Goal: Register for event/course

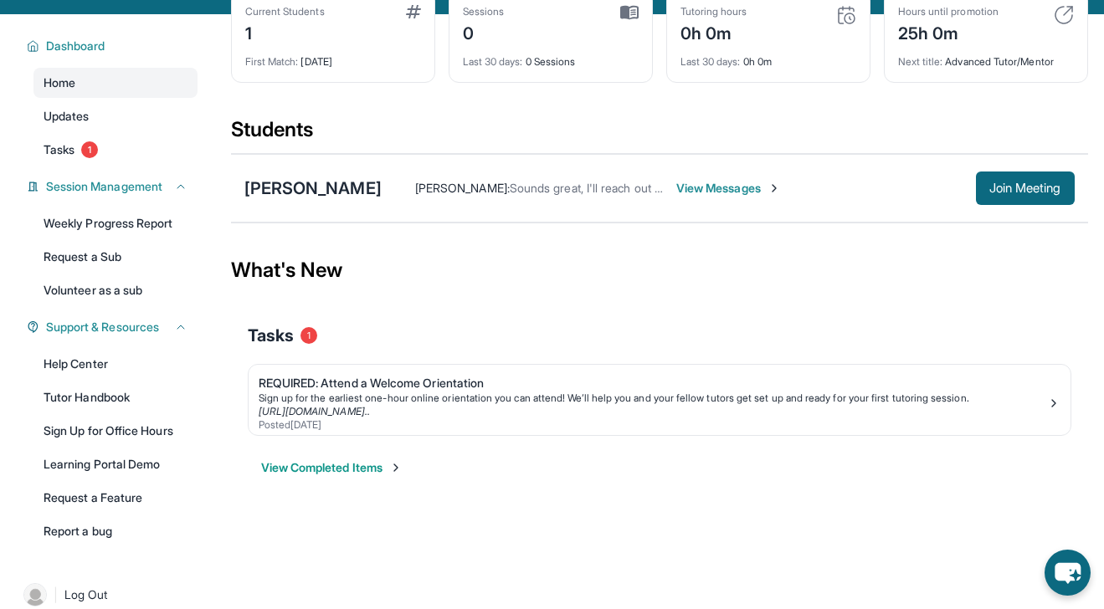
scroll to position [101, 0]
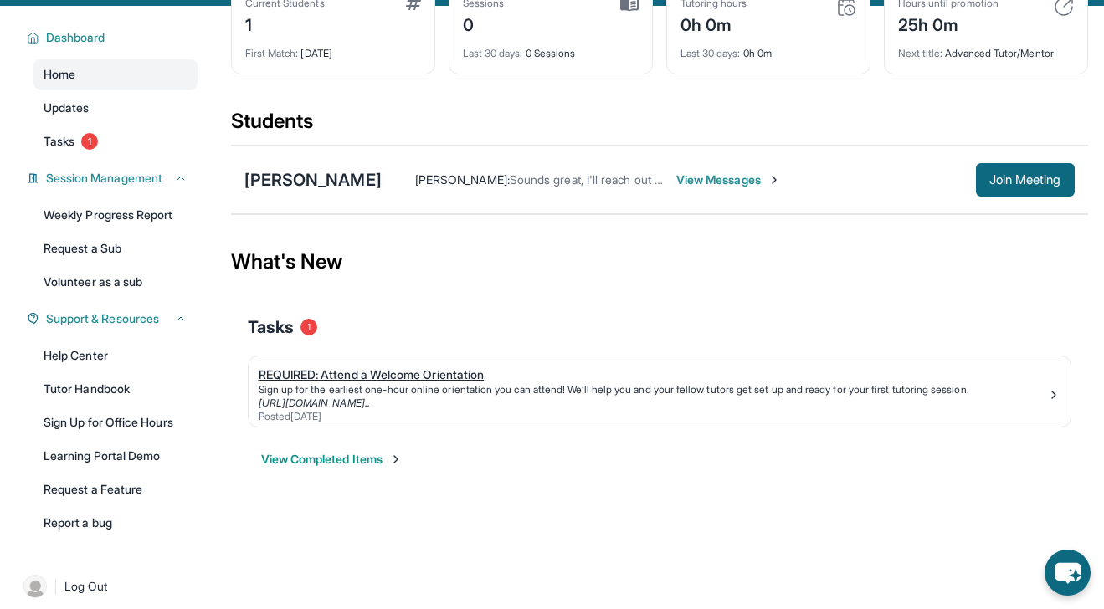
click at [370, 408] on link "[URL][DOMAIN_NAME].." at bounding box center [314, 403] width 111 height 13
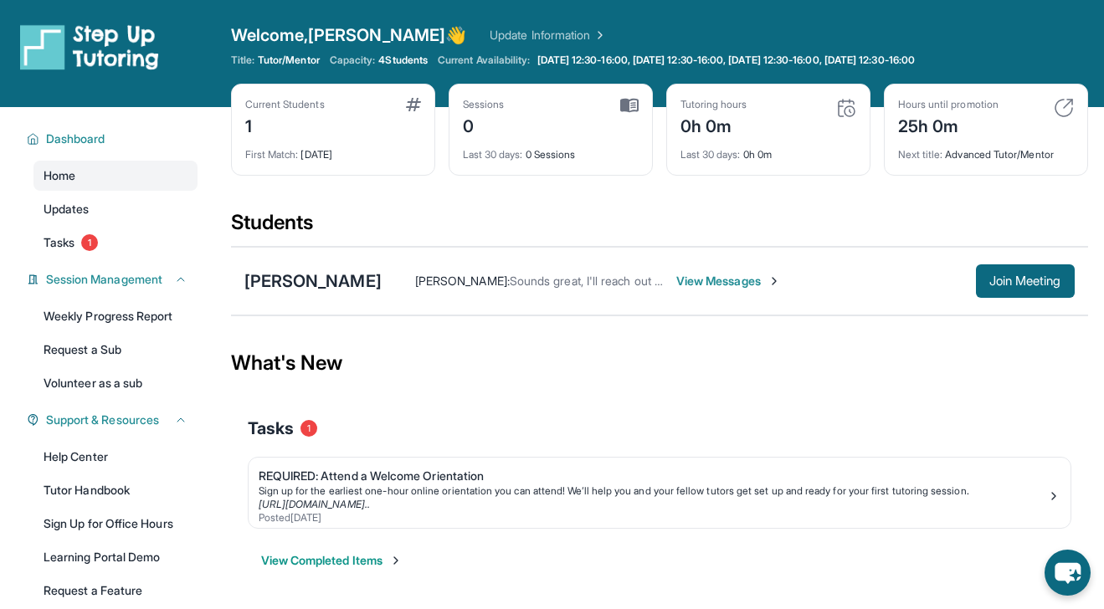
scroll to position [114, 0]
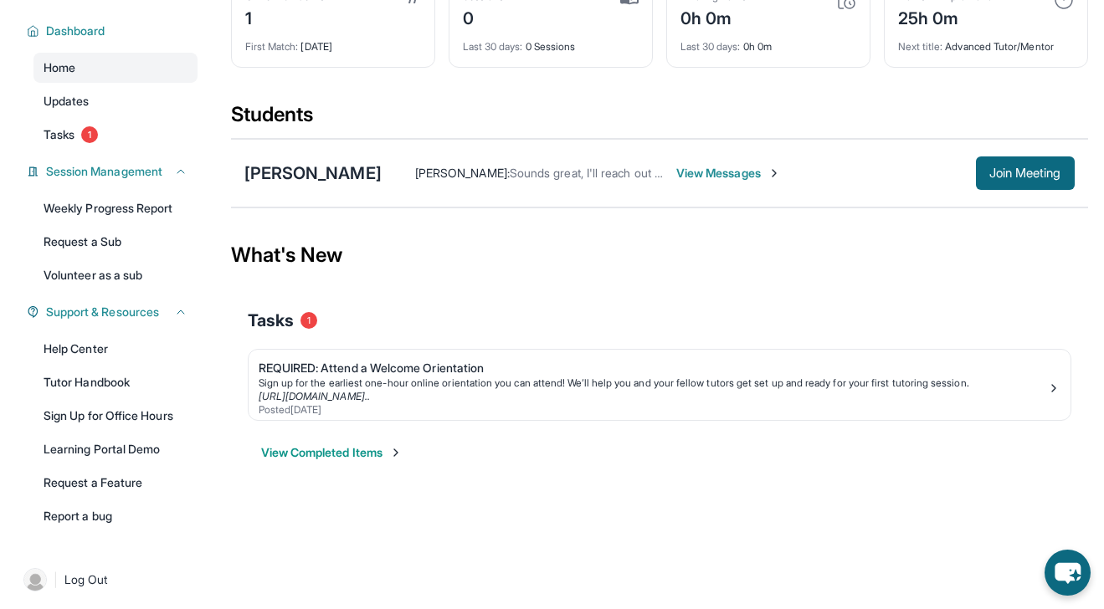
scroll to position [114, 0]
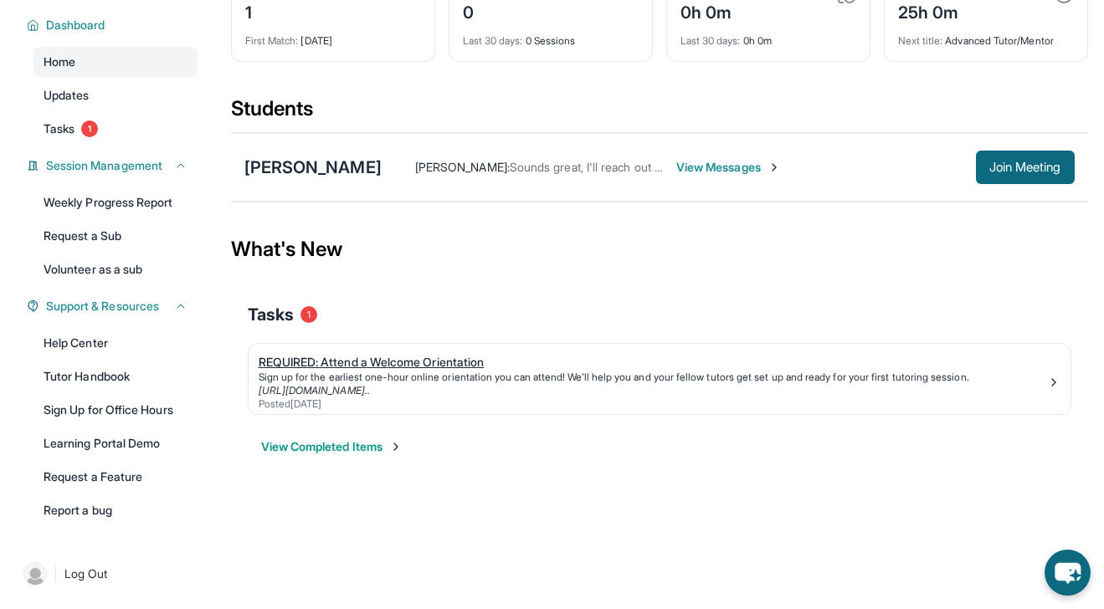
click at [342, 381] on div "Sign up for the earliest one-hour online orientation you can attend! We’ll help…" at bounding box center [653, 377] width 788 height 13
click at [137, 383] on link "Tutor Handbook" at bounding box center [115, 377] width 164 height 30
